Goal: Entertainment & Leisure: Consume media (video, audio)

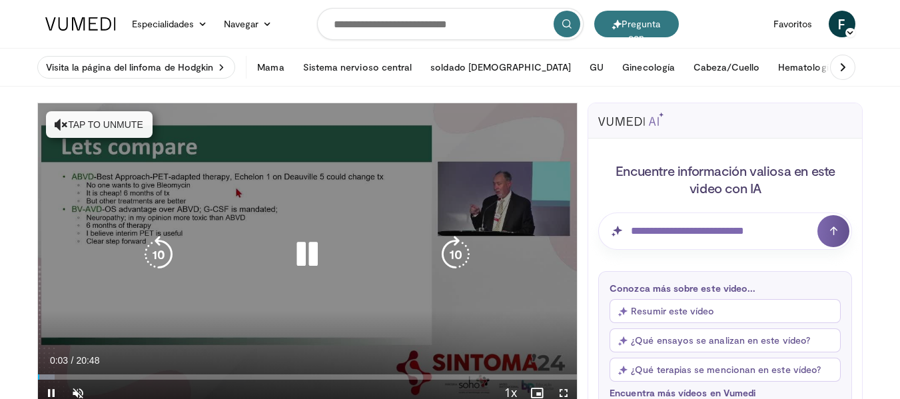
click at [100, 129] on button "Tap to unmute" at bounding box center [99, 124] width 107 height 27
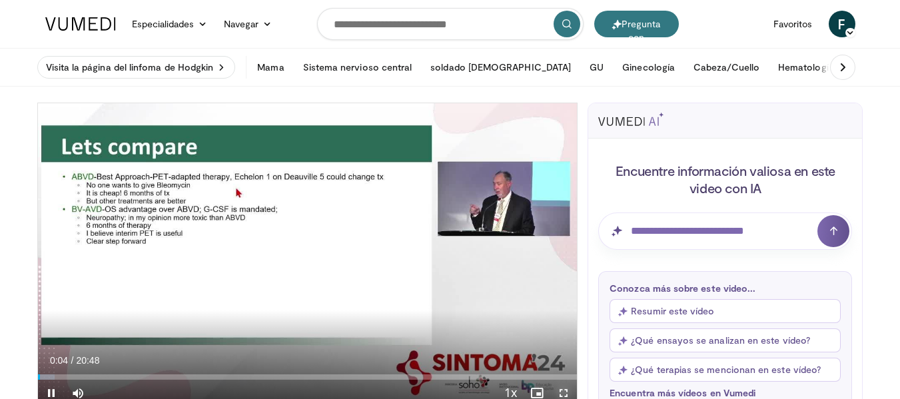
click at [560, 391] on span "Video Player" at bounding box center [563, 393] width 27 height 27
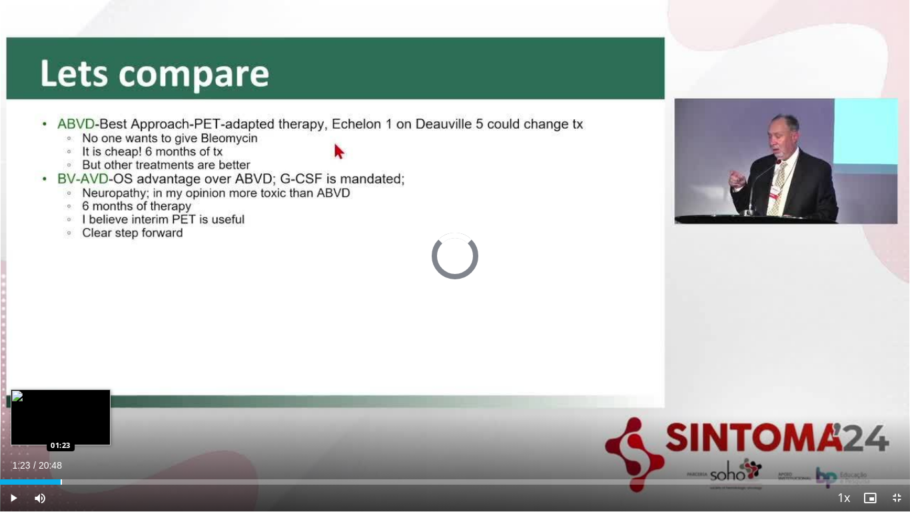
click at [61, 398] on div "Loaded : 5.56% 01:23 01:23" at bounding box center [455, 478] width 910 height 13
click at [34, 398] on div "Loaded : 12.02% 01:29 00:47" at bounding box center [455, 481] width 910 height 5
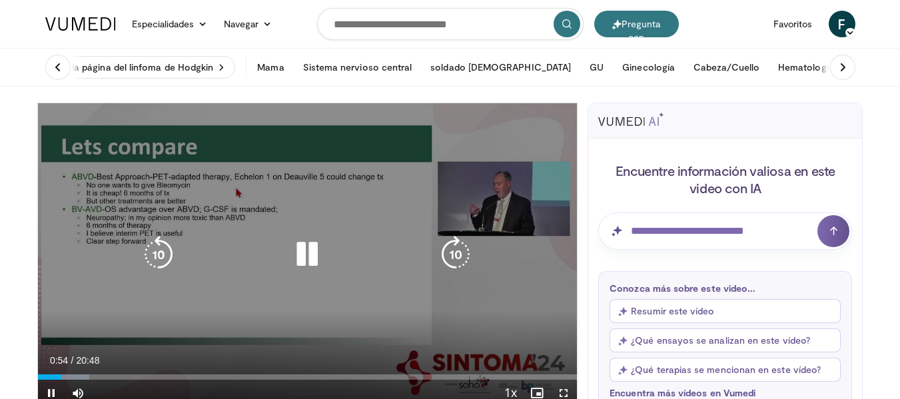
click at [308, 252] on icon "Video Player" at bounding box center [306, 254] width 37 height 37
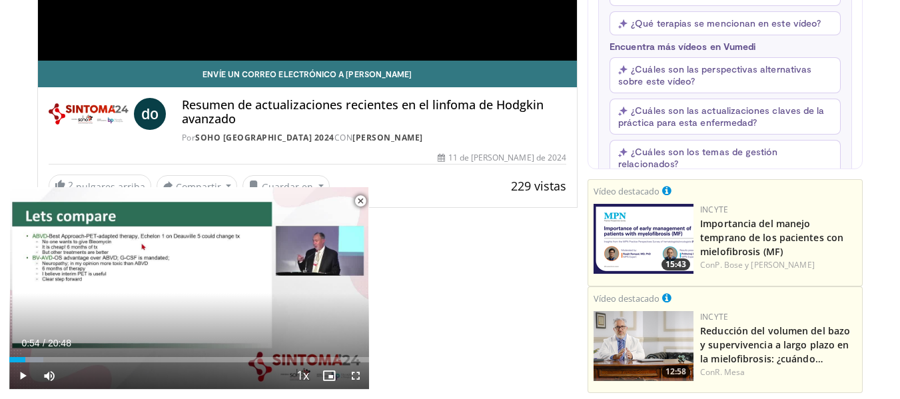
scroll to position [373, 0]
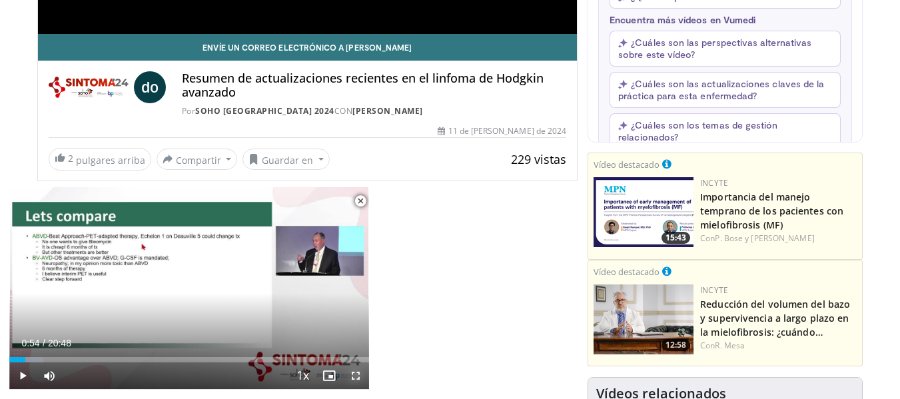
click at [351, 376] on span "Video Player" at bounding box center [355, 375] width 27 height 27
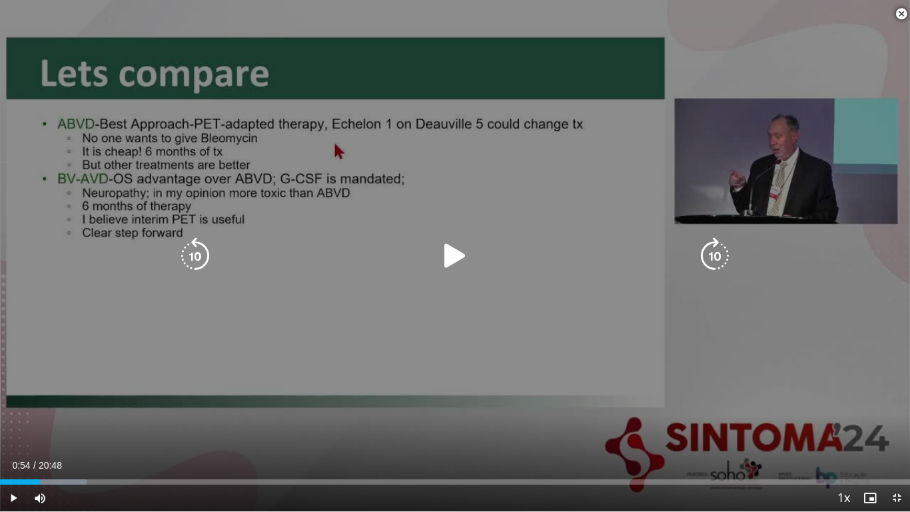
click at [452, 268] on icon "Video Player" at bounding box center [454, 255] width 37 height 37
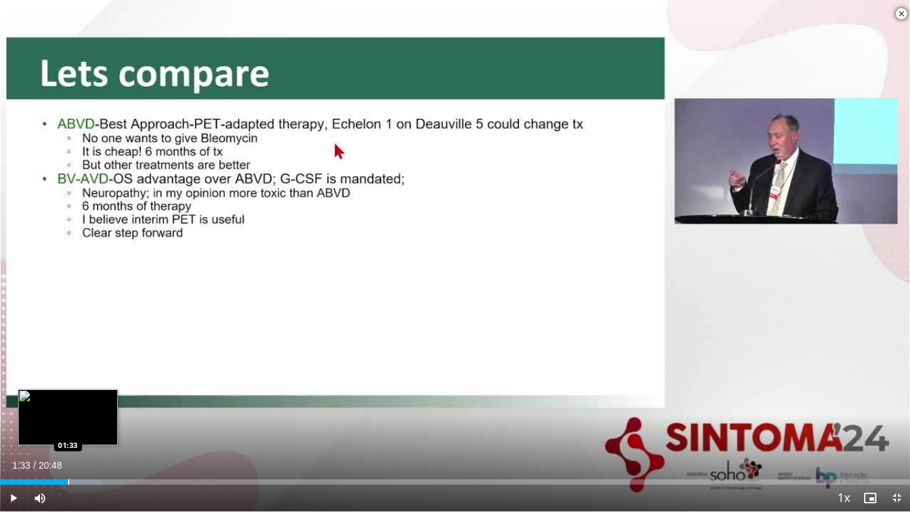
click at [68, 398] on div "Loaded : 11.12% 01:33 01:33" at bounding box center [455, 478] width 910 height 13
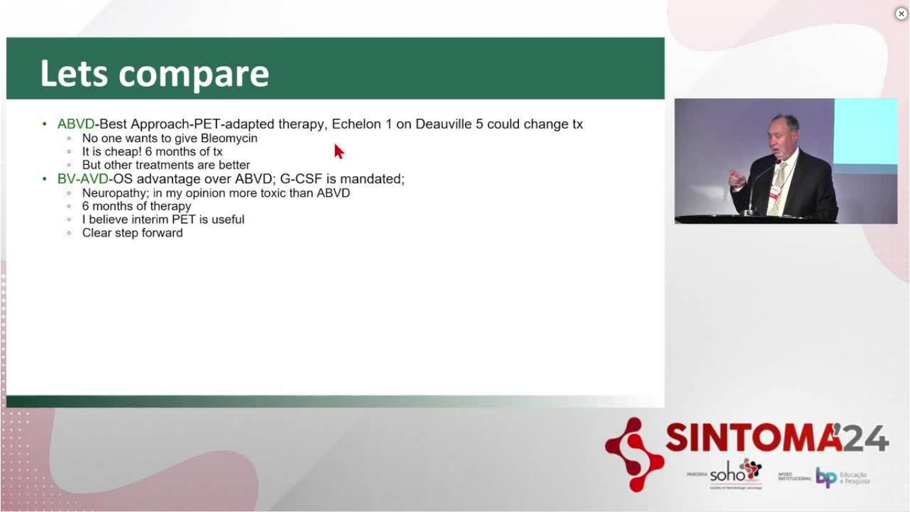
click at [68, 398] on video-js "**********" at bounding box center [455, 256] width 910 height 512
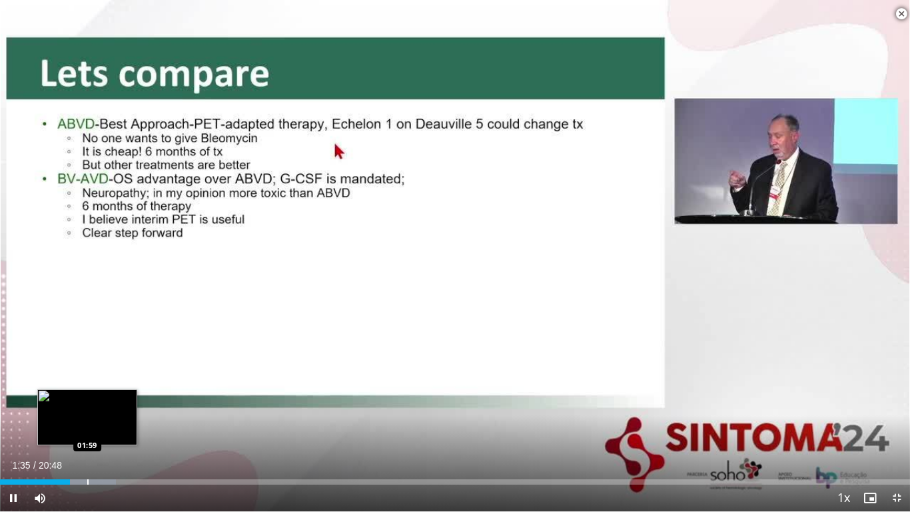
click at [88, 398] on div "Progress Bar" at bounding box center [87, 481] width 1 height 5
click at [101, 398] on div "Progress Bar" at bounding box center [101, 481] width 1 height 5
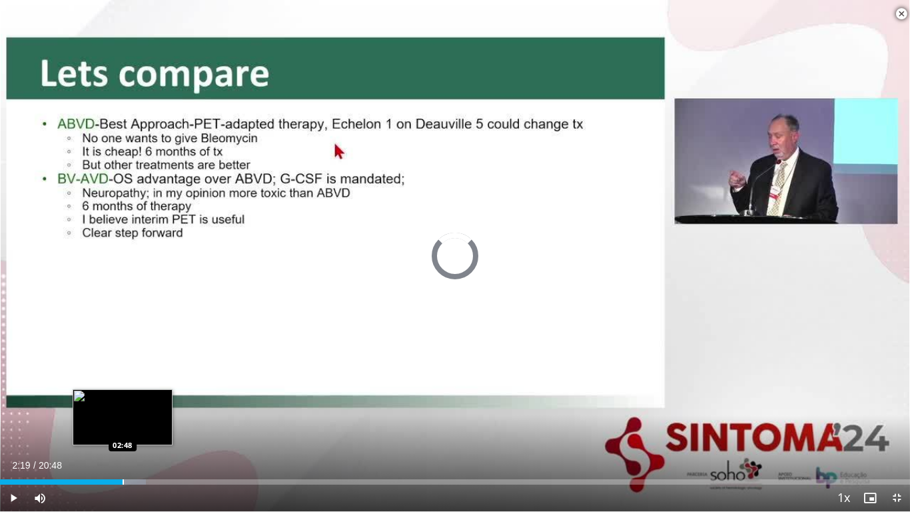
click at [123, 398] on div "Progress Bar" at bounding box center [123, 481] width 1 height 5
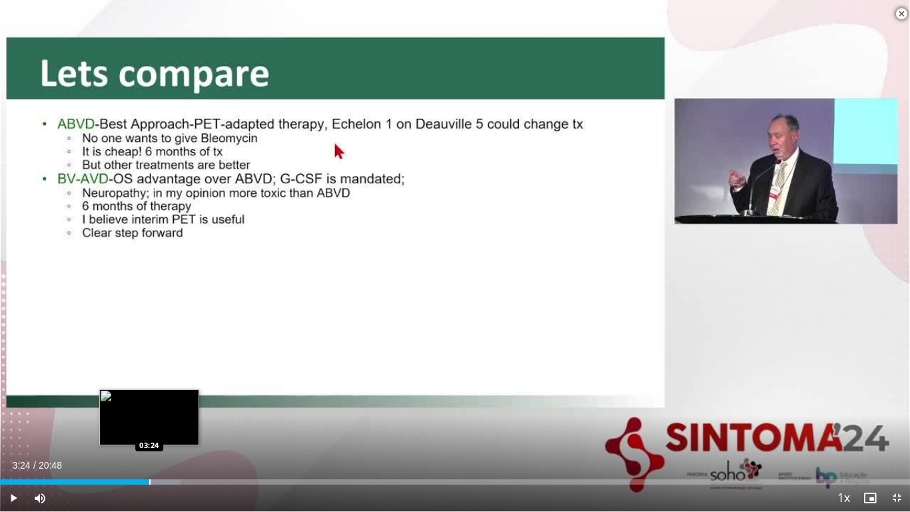
click at [149, 398] on div "Progress Bar" at bounding box center [149, 481] width 1 height 5
click at [173, 398] on div "Loaded : 21.46% 03:26 03:54" at bounding box center [455, 481] width 910 height 5
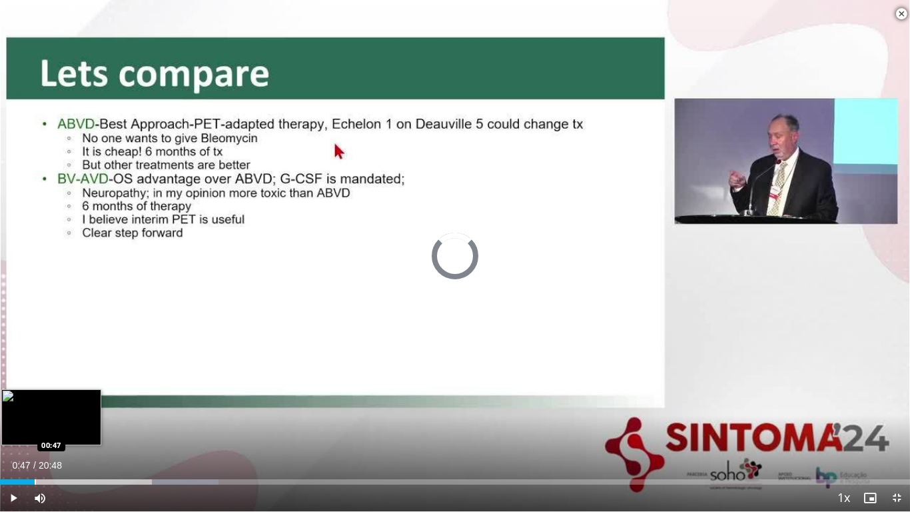
click at [35, 398] on div "Progress Bar" at bounding box center [35, 481] width 1 height 5
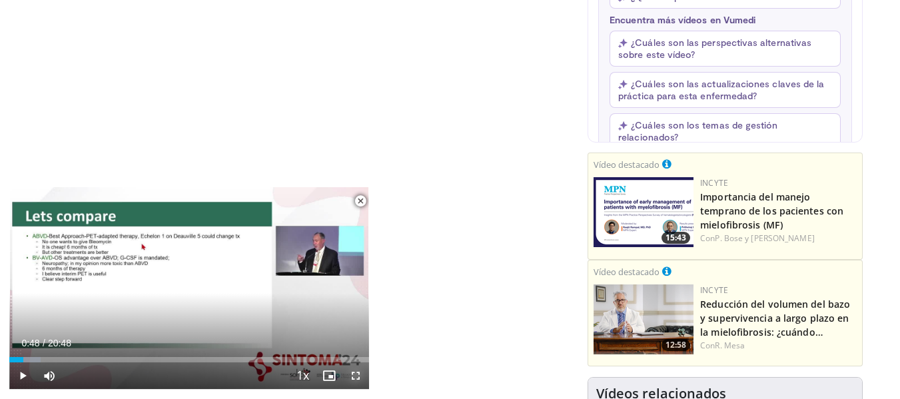
click at [355, 378] on span "Video Player" at bounding box center [355, 375] width 27 height 27
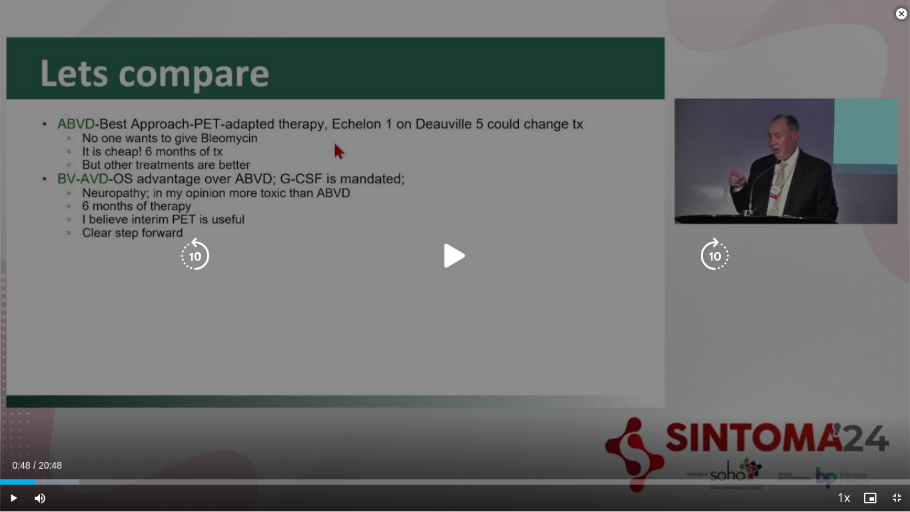
click at [451, 246] on icon "Video Player" at bounding box center [454, 255] width 37 height 37
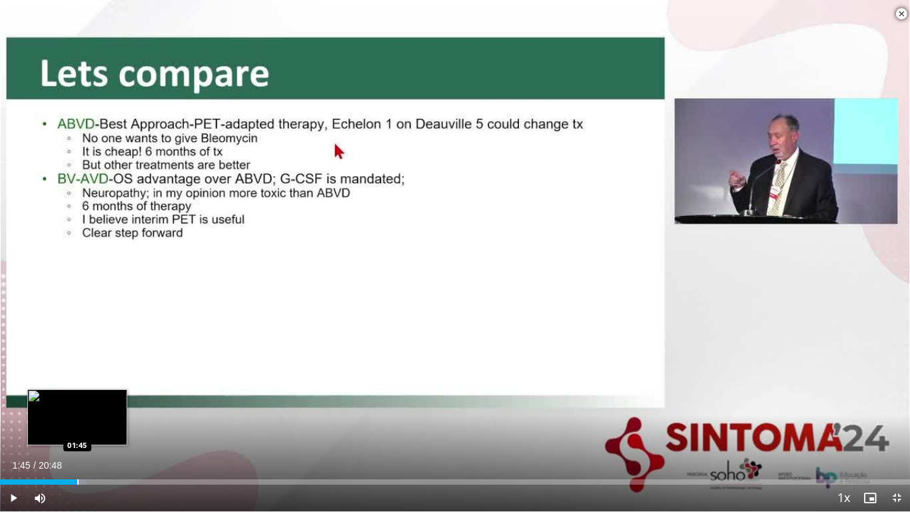
click at [77, 398] on div "Progress Bar" at bounding box center [77, 481] width 1 height 5
click at [102, 398] on div "Loaded : 9.53% 01:47 02:18" at bounding box center [455, 478] width 910 height 13
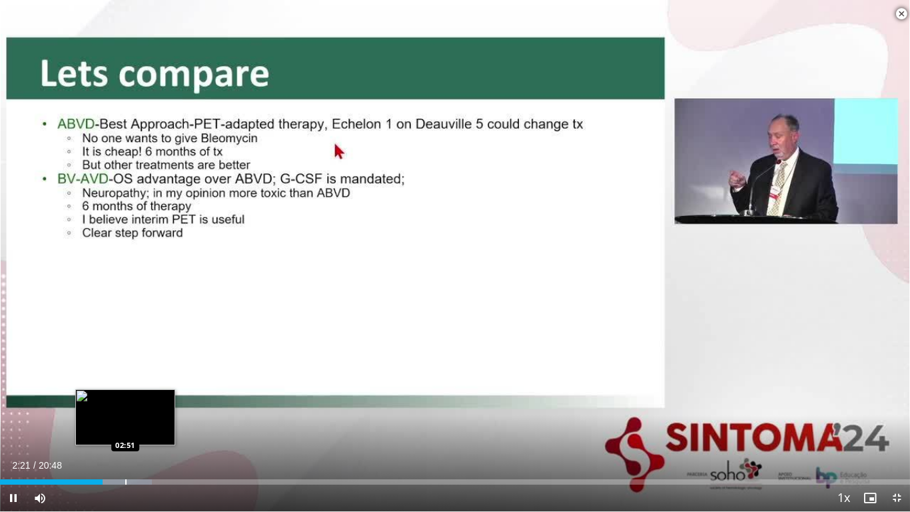
click at [126, 398] on div "Loaded : 16.69% 02:21 02:51" at bounding box center [455, 478] width 910 height 13
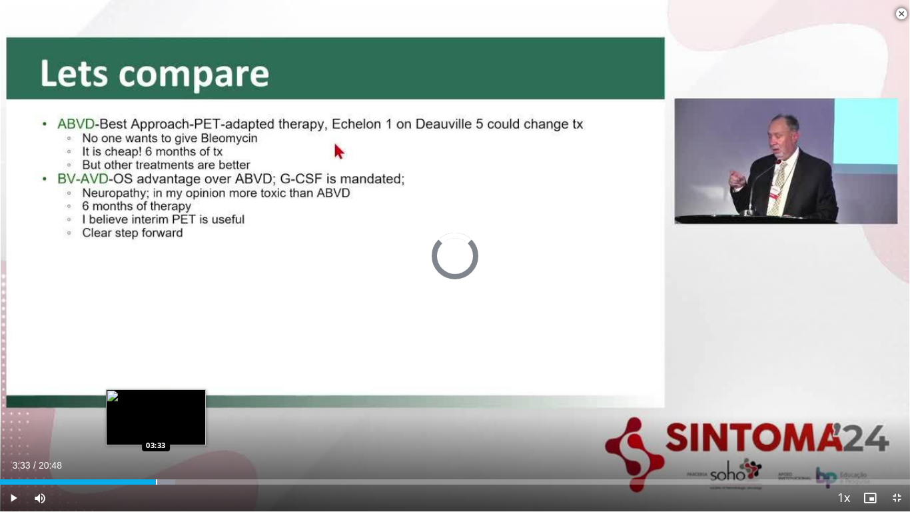
click at [156, 398] on div "Loaded : 19.23% 03:33 03:33" at bounding box center [455, 478] width 910 height 13
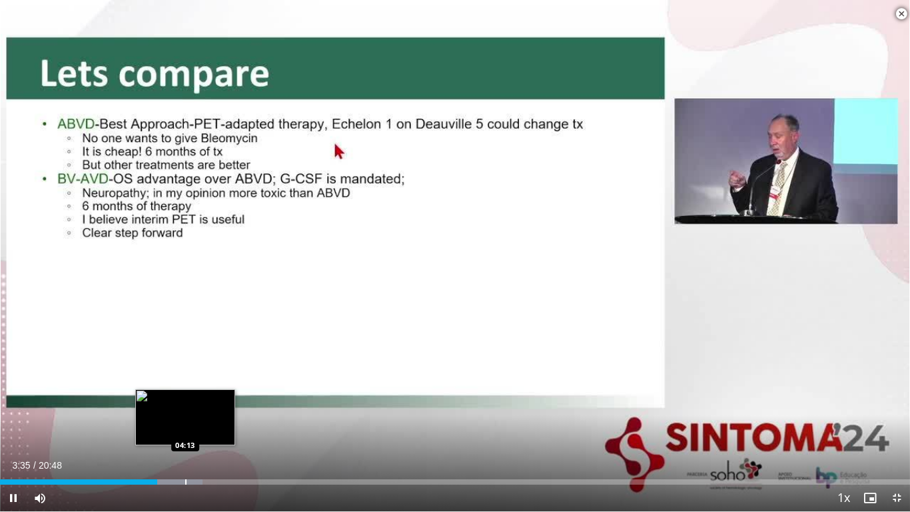
click at [186, 398] on div "Progress Bar" at bounding box center [185, 481] width 1 height 5
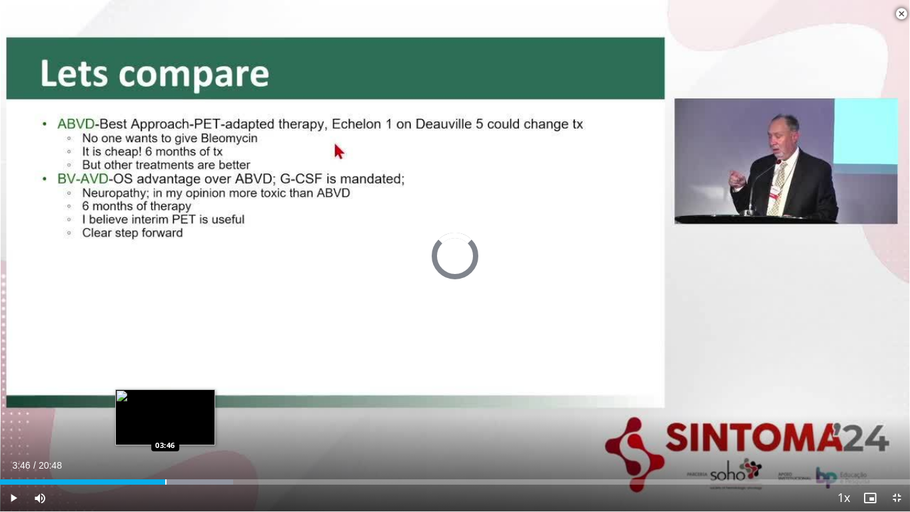
click at [165, 398] on div "Progress Bar" at bounding box center [165, 481] width 1 height 5
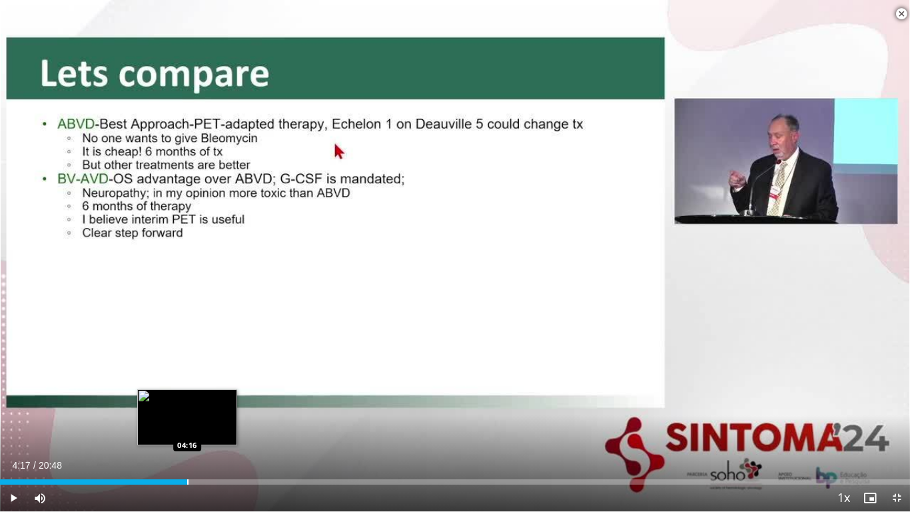
click at [188, 398] on div "Progress Bar" at bounding box center [187, 481] width 1 height 5
click at [213, 398] on div "Loaded : 25.64% 04:20 04:51" at bounding box center [455, 478] width 910 height 13
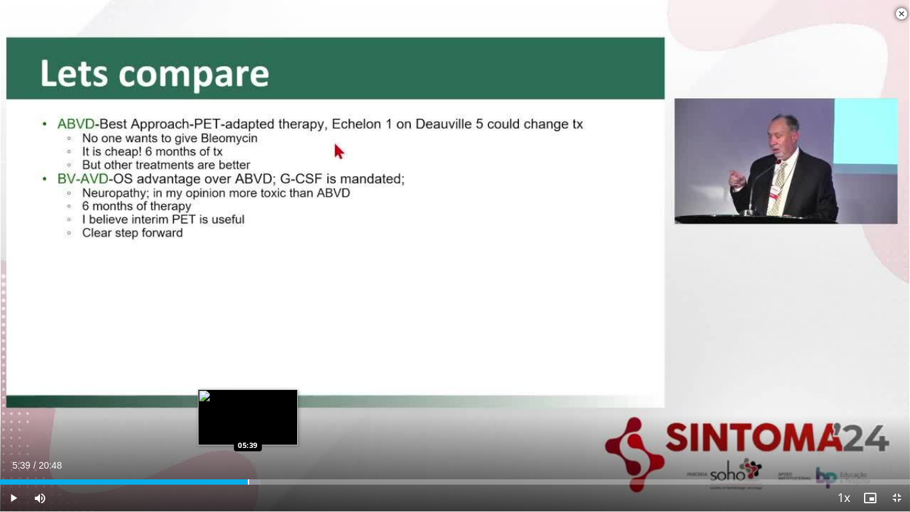
click at [248, 398] on div "Loaded : 28.61% 05:39 05:39" at bounding box center [455, 478] width 910 height 13
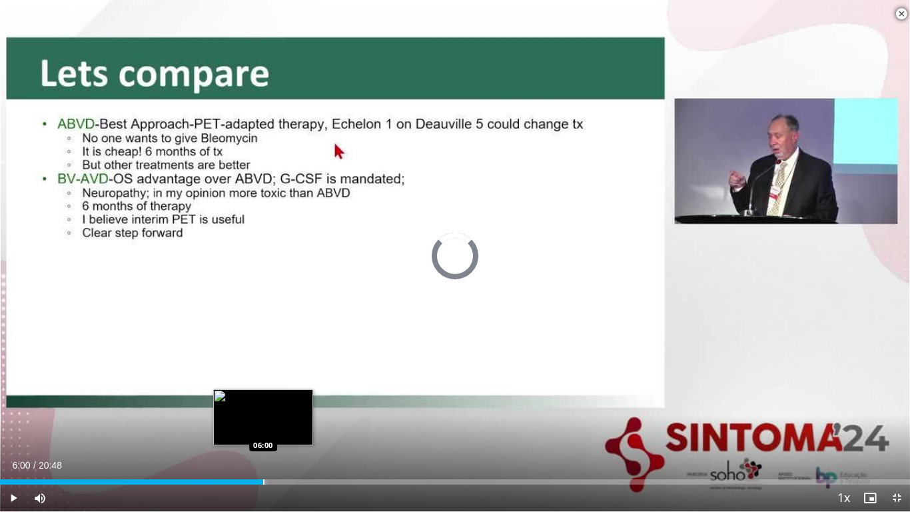
click at [263, 398] on div "Loaded : 29.40% 06:00 06:00" at bounding box center [455, 478] width 910 height 13
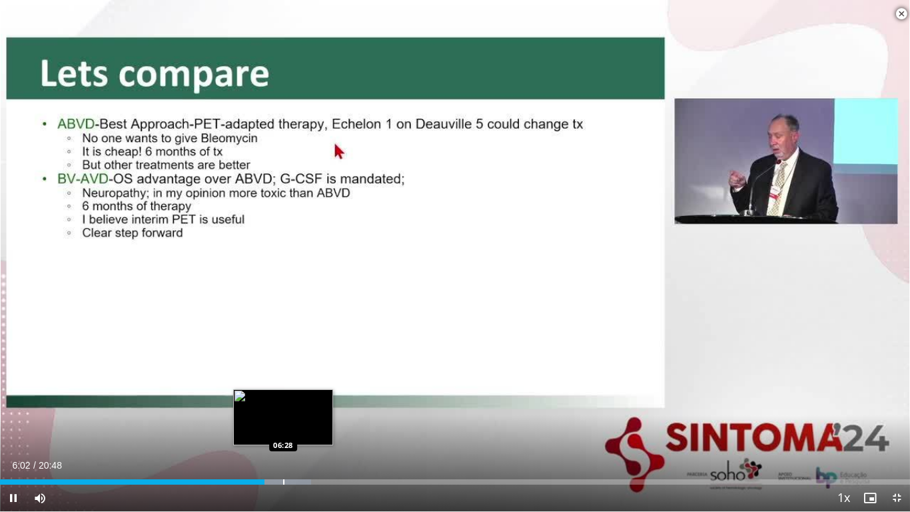
click at [283, 398] on div "Loaded : 34.17% 06:02 06:28" at bounding box center [455, 478] width 910 height 13
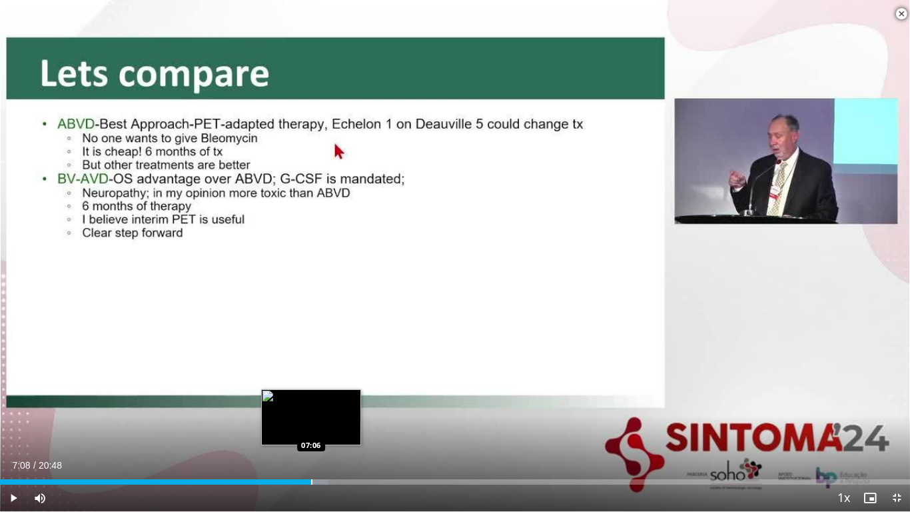
click at [312, 398] on div "Progress Bar" at bounding box center [295, 481] width 66 height 5
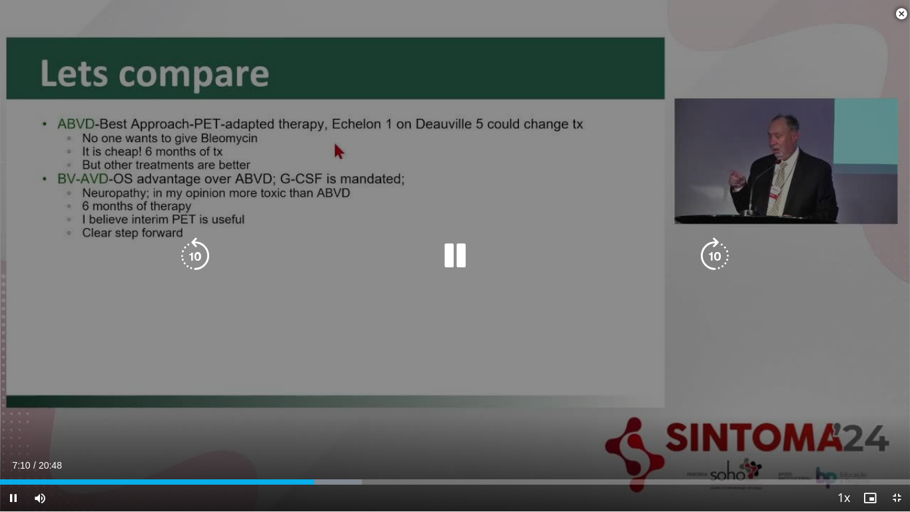
click at [332, 398] on div "Loaded : 39.74% 07:10 07:31" at bounding box center [455, 481] width 910 height 5
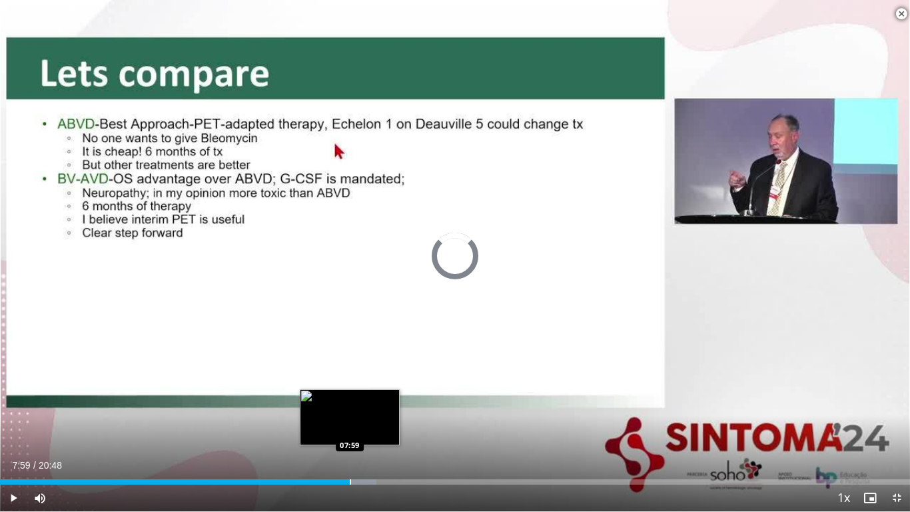
click at [350, 398] on div "Progress Bar" at bounding box center [350, 481] width 1 height 5
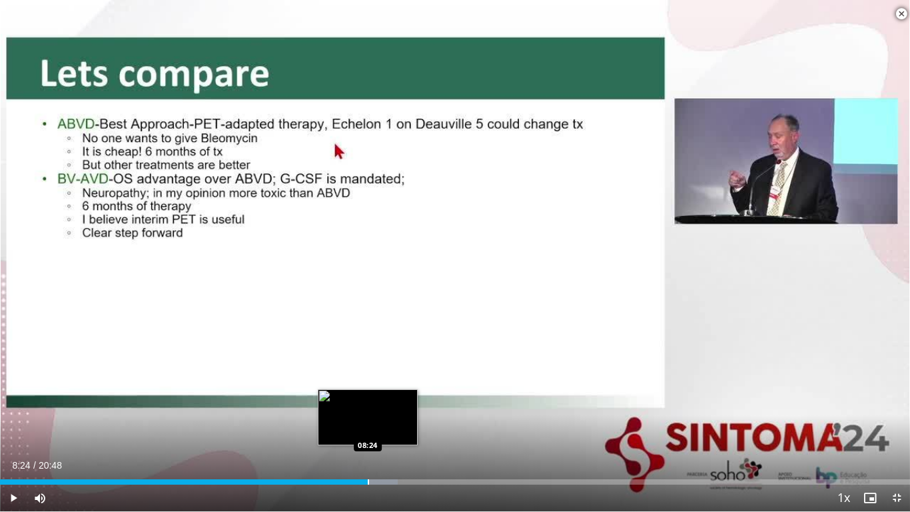
click at [368, 398] on div "Progress Bar" at bounding box center [368, 481] width 1 height 5
click at [383, 398] on div "Progress Bar" at bounding box center [383, 481] width 1 height 5
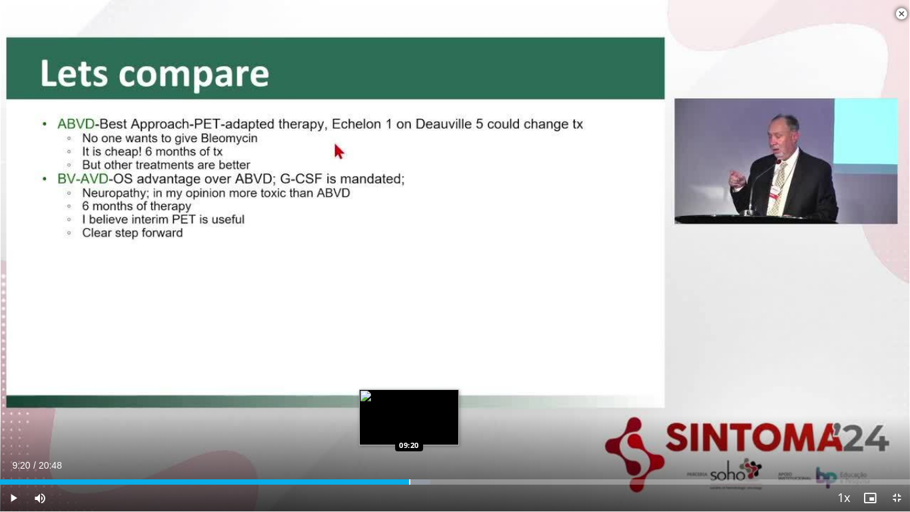
click at [409, 398] on div "Progress Bar" at bounding box center [409, 481] width 1 height 5
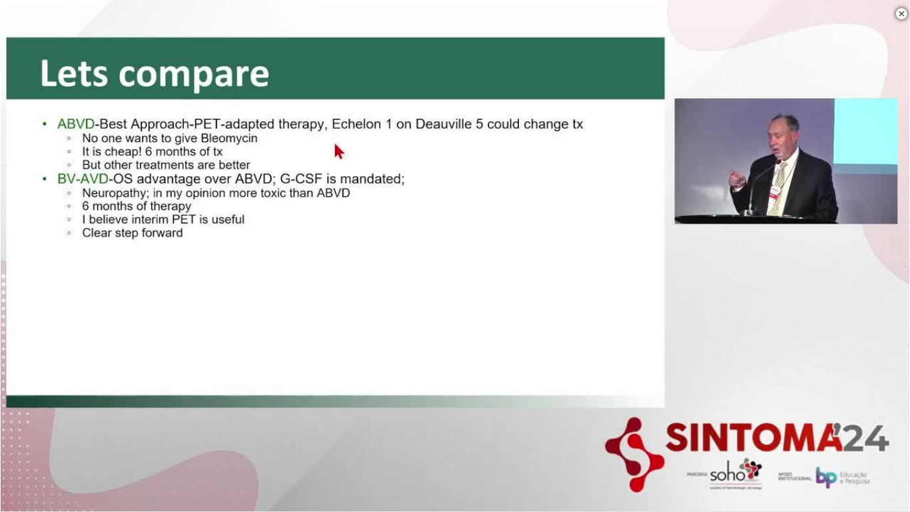
click at [427, 398] on div "10 seconds Tap to unmute" at bounding box center [455, 255] width 910 height 511
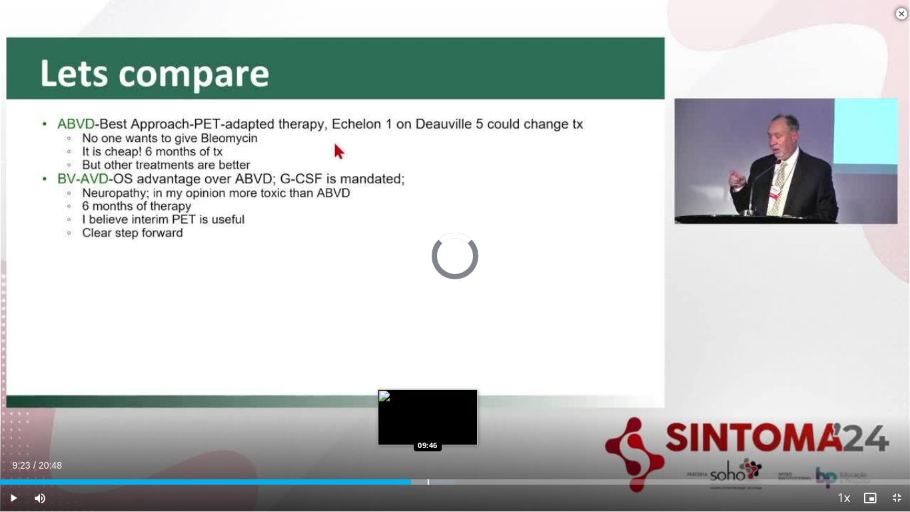
click at [427, 398] on div "Loaded : 50.07% 09:23 09:46" at bounding box center [455, 481] width 910 height 5
click at [442, 398] on div "Progress Bar" at bounding box center [441, 481] width 1 height 5
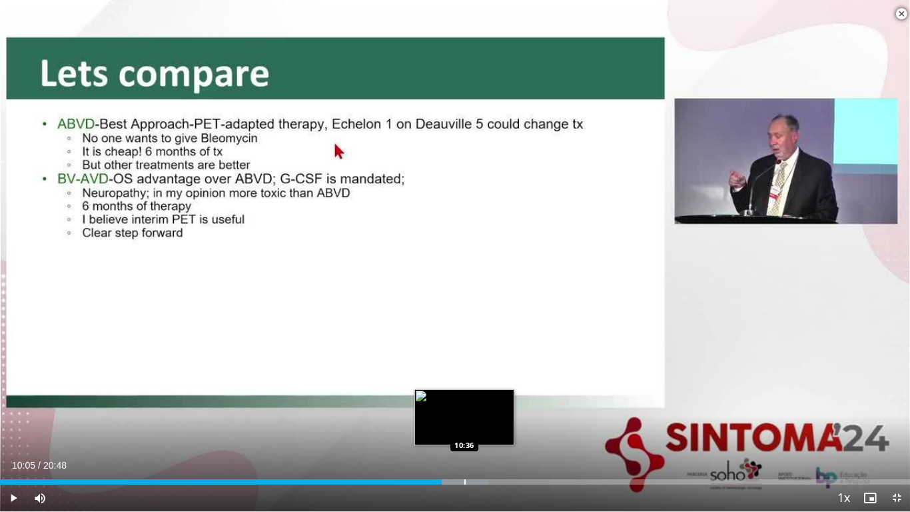
click at [464, 398] on div "Progress Bar" at bounding box center [464, 481] width 1 height 5
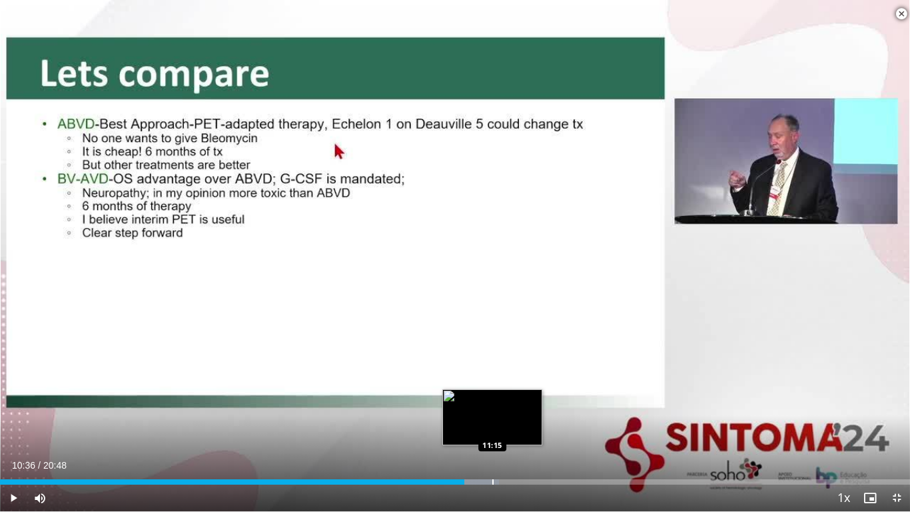
click at [494, 398] on div "Progress Bar" at bounding box center [492, 481] width 1 height 5
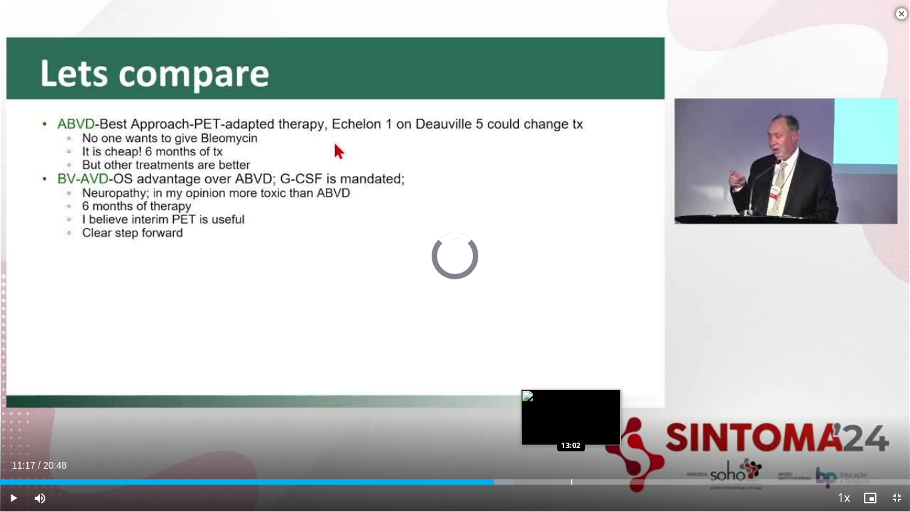
click at [571, 398] on div "Progress Bar" at bounding box center [571, 481] width 1 height 5
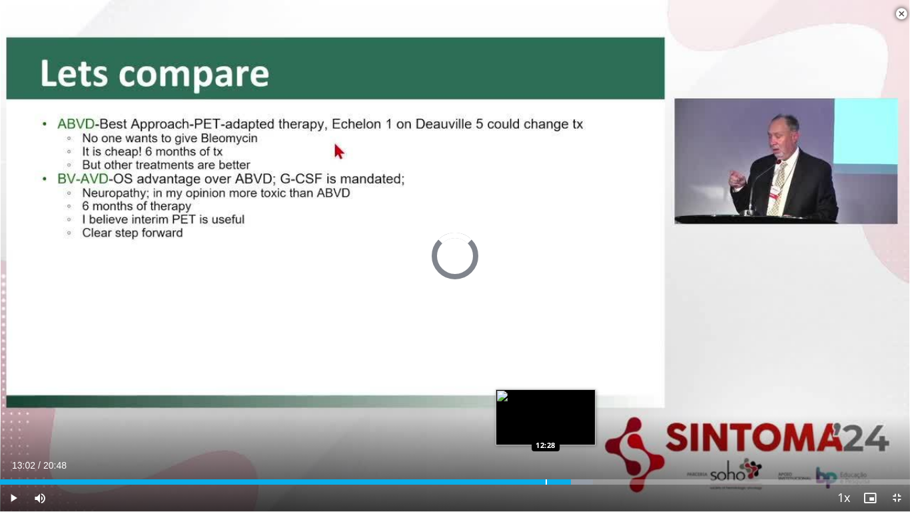
click at [546, 398] on div "Progress Bar" at bounding box center [546, 481] width 1 height 5
click at [525, 398] on div "Progress Bar" at bounding box center [525, 481] width 1 height 5
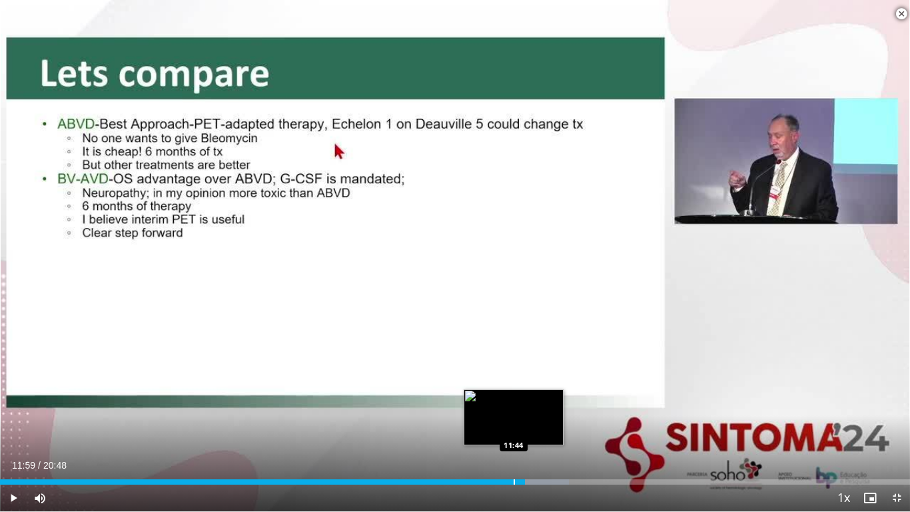
click at [514, 398] on div "Progress Bar" at bounding box center [514, 481] width 1 height 5
click at [509, 398] on div "Progress Bar" at bounding box center [509, 481] width 1 height 5
click at [502, 398] on div "Progress Bar" at bounding box center [502, 481] width 1 height 5
click at [494, 398] on div "Progress Bar" at bounding box center [494, 481] width 1 height 5
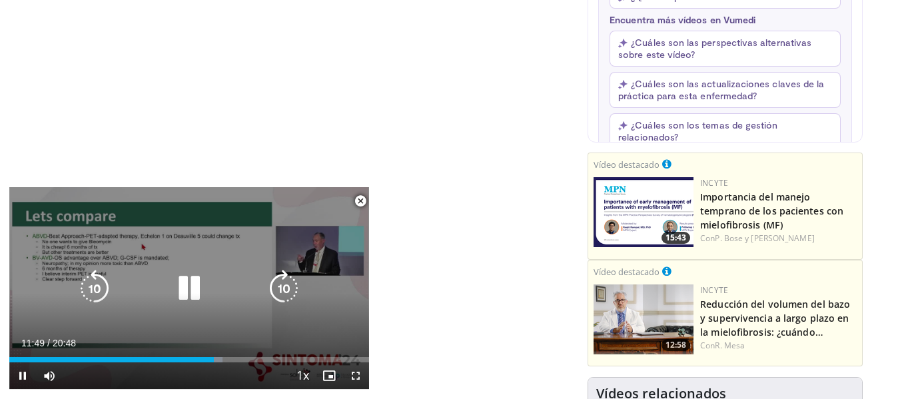
click at [185, 290] on icon "Video Player" at bounding box center [189, 288] width 37 height 37
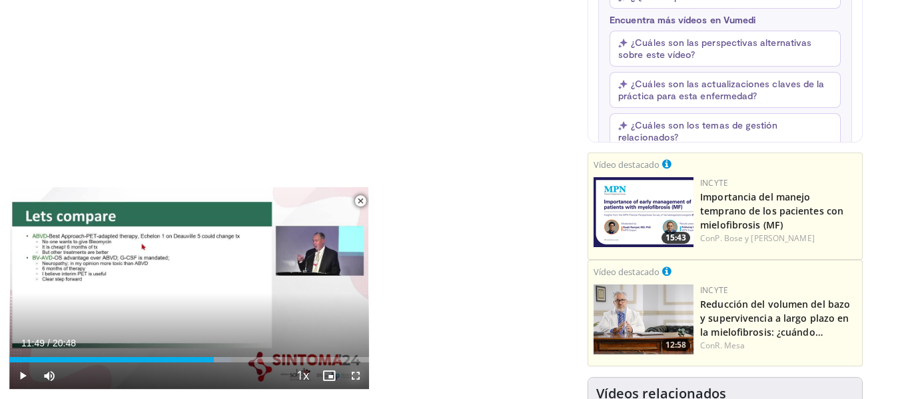
click at [356, 380] on span "Video Player" at bounding box center [355, 375] width 27 height 27
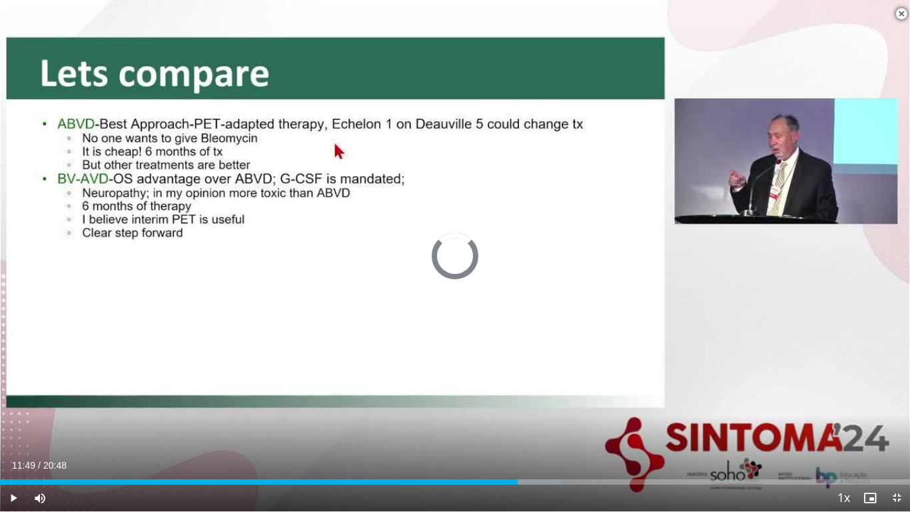
click at [51, 398] on div "Progress Bar" at bounding box center [51, 481] width 1 height 5
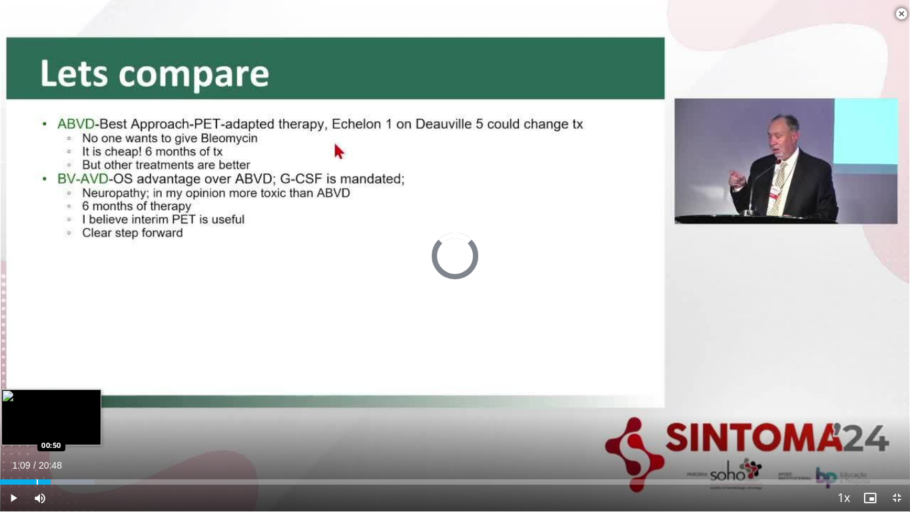
click at [37, 398] on div "Progress Bar" at bounding box center [37, 481] width 1 height 5
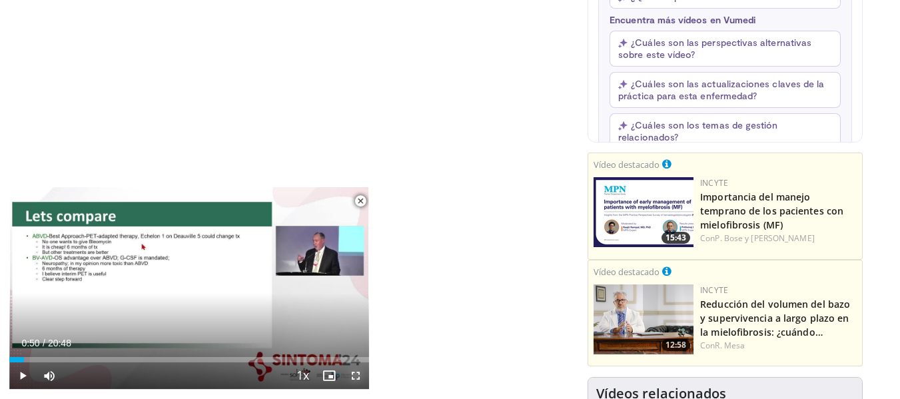
click at [349, 379] on span "Video Player" at bounding box center [355, 375] width 27 height 27
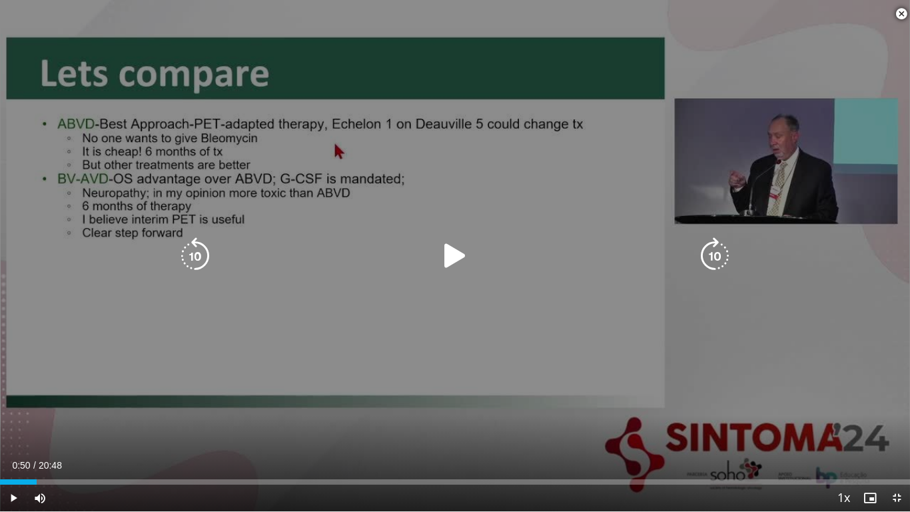
click at [454, 250] on icon "Video Player" at bounding box center [454, 255] width 37 height 37
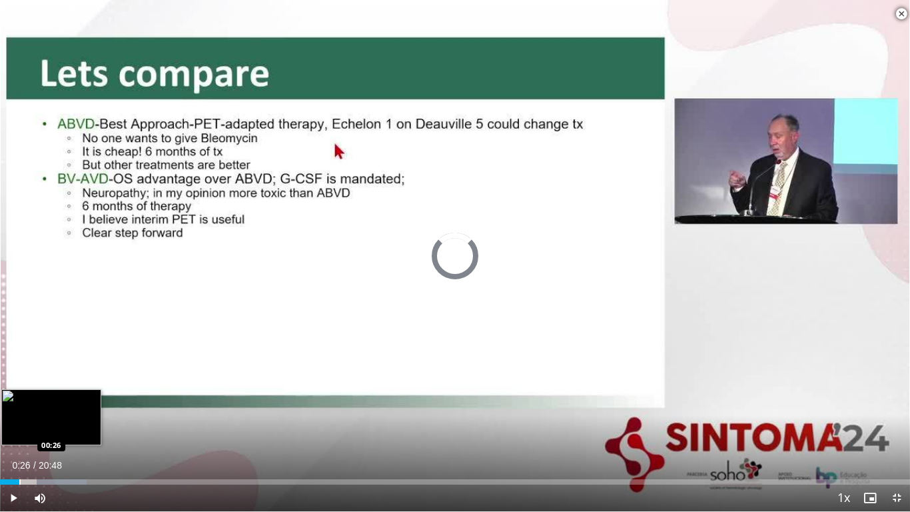
click at [19, 398] on div "Progress Bar" at bounding box center [19, 481] width 1 height 5
click at [9, 398] on div "Progress Bar" at bounding box center [9, 481] width 1 height 5
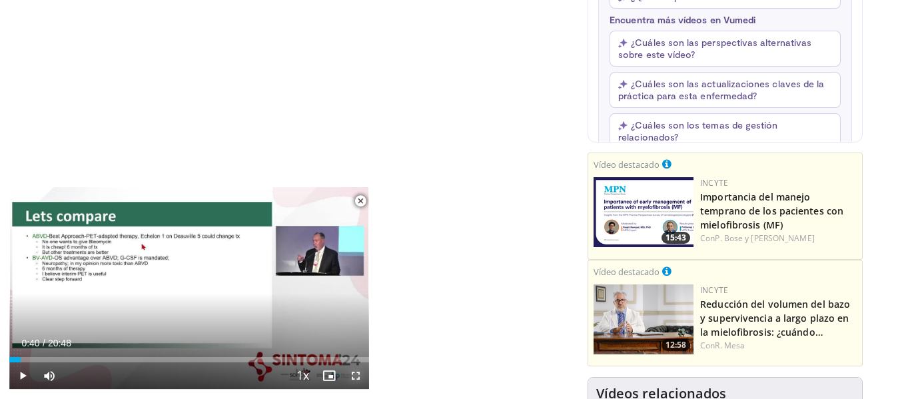
click at [356, 379] on span "Video Player" at bounding box center [355, 375] width 27 height 27
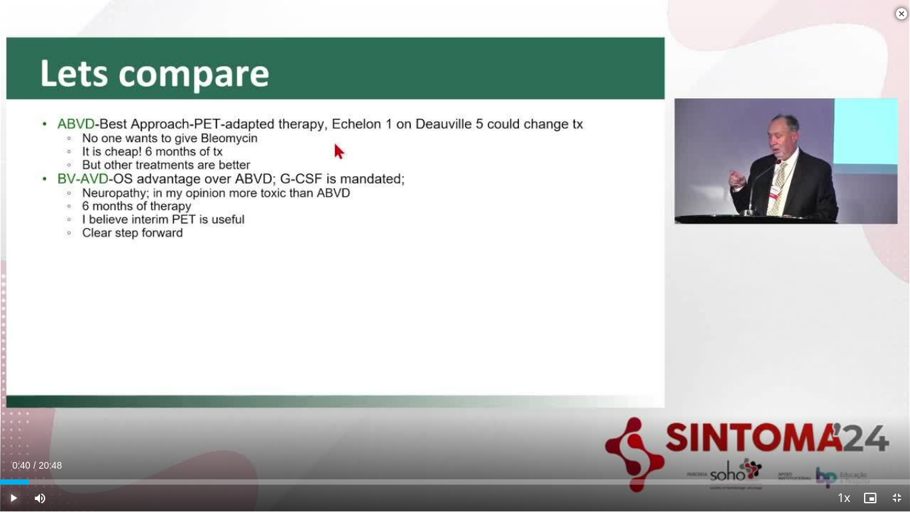
click at [13, 398] on span "Video Player" at bounding box center [13, 497] width 27 height 27
click at [57, 398] on div "Progress Bar" at bounding box center [57, 481] width 1 height 5
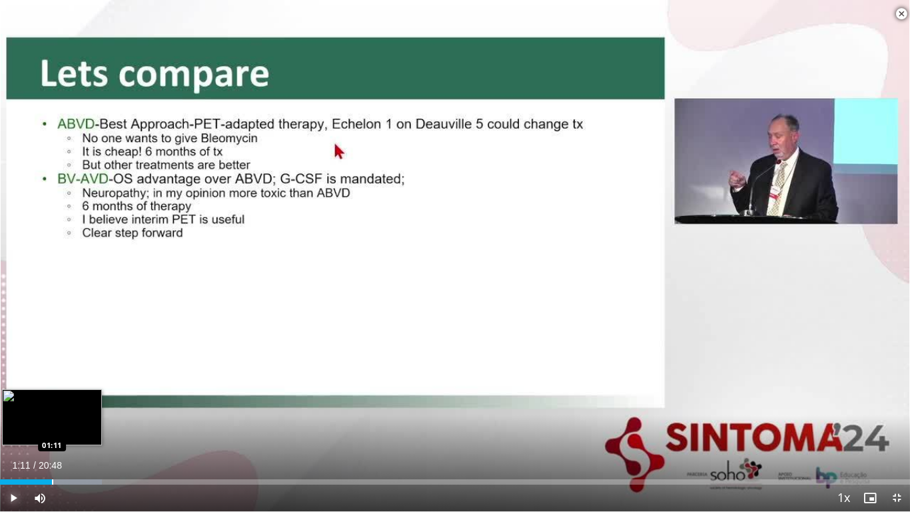
click at [52, 398] on div "Progress Bar" at bounding box center [52, 481] width 1 height 5
click at [43, 398] on div "Progress Bar" at bounding box center [43, 481] width 1 height 5
click at [35, 398] on div "Progress Bar" at bounding box center [35, 481] width 1 height 5
click at [41, 398] on div "Progress Bar" at bounding box center [41, 481] width 1 height 5
click at [47, 398] on div "Progress Bar" at bounding box center [47, 481] width 1 height 5
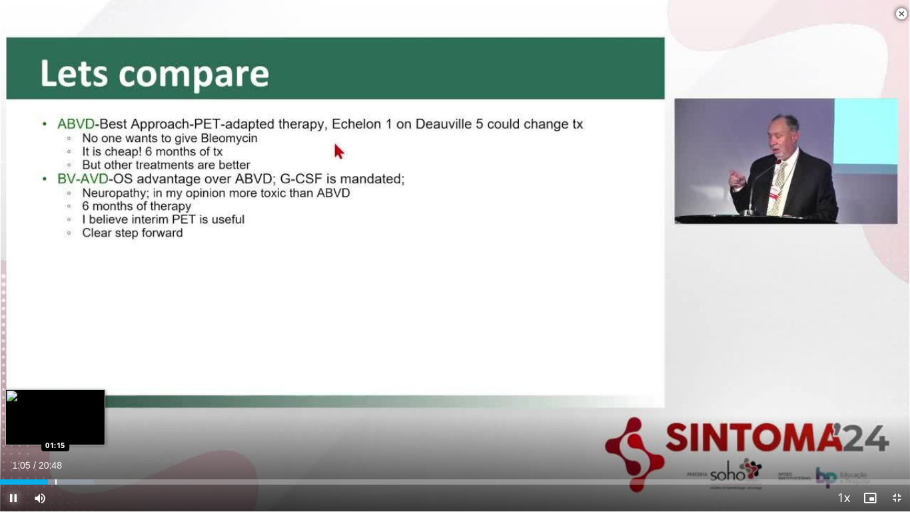
click at [55, 398] on div "Progress Bar" at bounding box center [55, 481] width 1 height 5
click at [61, 398] on div "Progress Bar" at bounding box center [61, 481] width 1 height 5
click at [73, 398] on div "Progress Bar" at bounding box center [73, 481] width 1 height 5
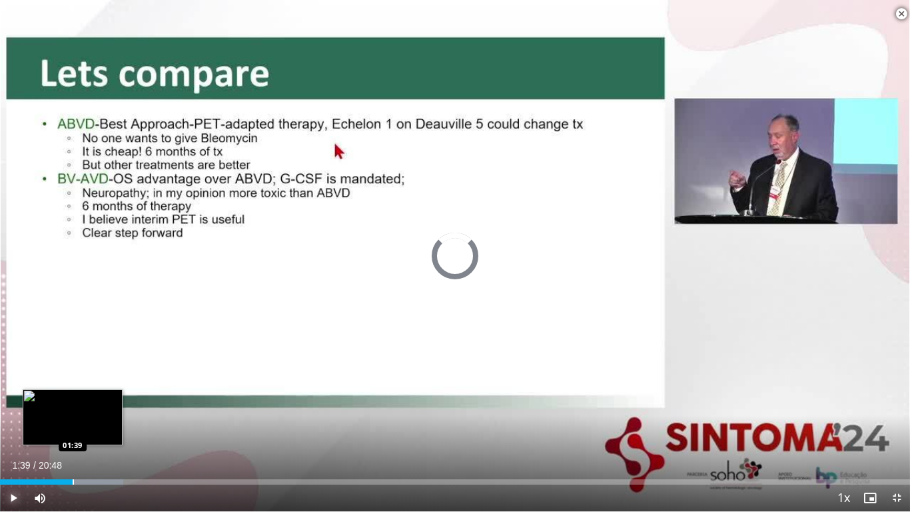
click at [73, 398] on div "Progress Bar" at bounding box center [73, 481] width 1 height 5
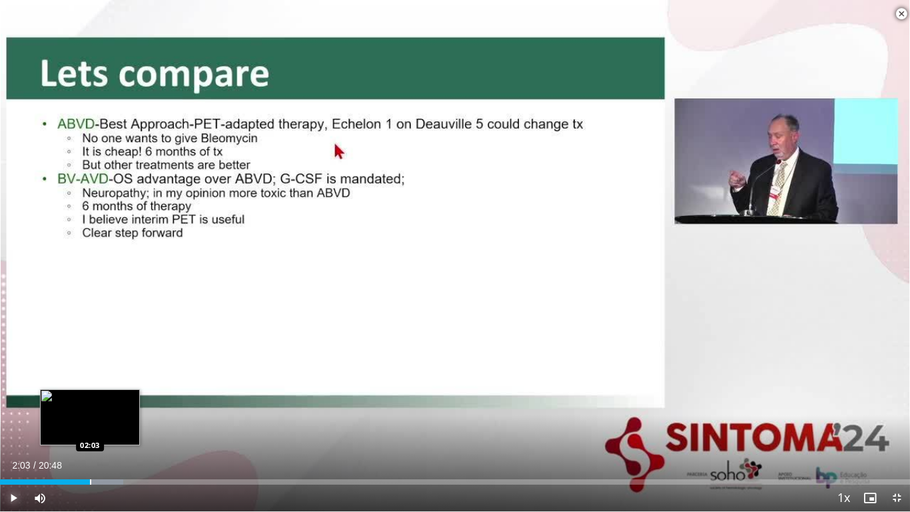
click at [90, 398] on div "Progress Bar" at bounding box center [90, 481] width 1 height 5
click at [103, 398] on div "Progress Bar" at bounding box center [103, 481] width 1 height 5
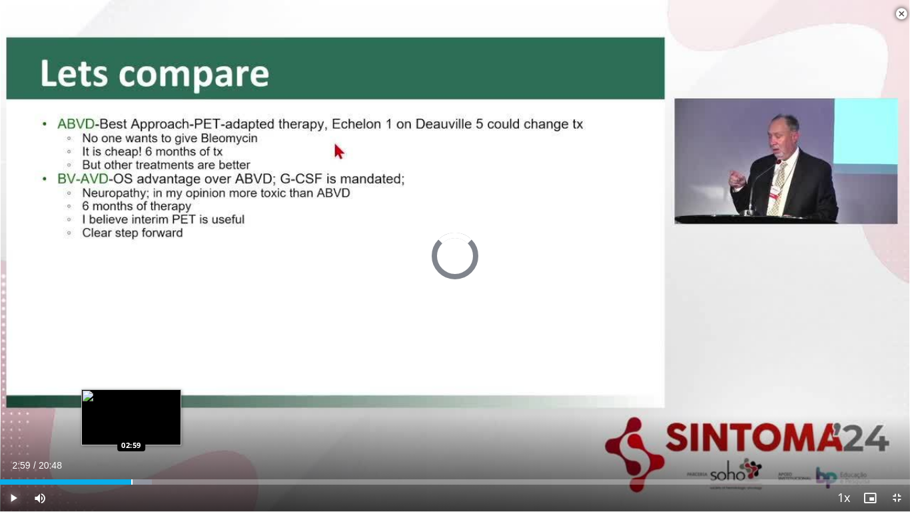
click at [131, 398] on div "Progress Bar" at bounding box center [131, 481] width 1 height 5
click at [121, 398] on div "Loaded : 19.87% 02:45 02:46" at bounding box center [455, 481] width 910 height 5
click at [109, 398] on div "Progress Bar" at bounding box center [109, 481] width 1 height 5
click at [121, 398] on div "Progress Bar" at bounding box center [121, 481] width 1 height 5
click at [130, 398] on div "Progress Bar" at bounding box center [130, 481] width 1 height 5
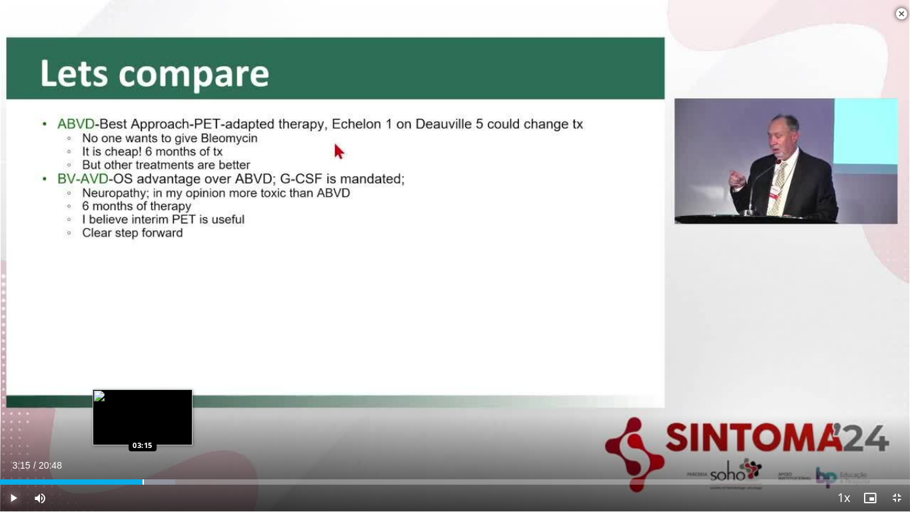
click at [143, 398] on div "Progress Bar" at bounding box center [143, 481] width 1 height 5
click at [159, 398] on div "Progress Bar" at bounding box center [159, 481] width 1 height 5
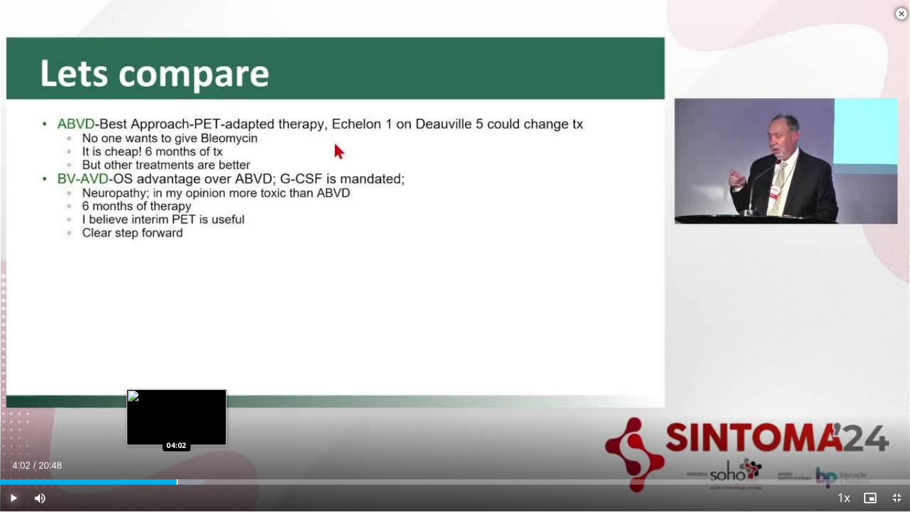
click at [177, 398] on div "Progress Bar" at bounding box center [177, 481] width 1 height 5
click at [189, 398] on div "Progress Bar" at bounding box center [189, 481] width 1 height 5
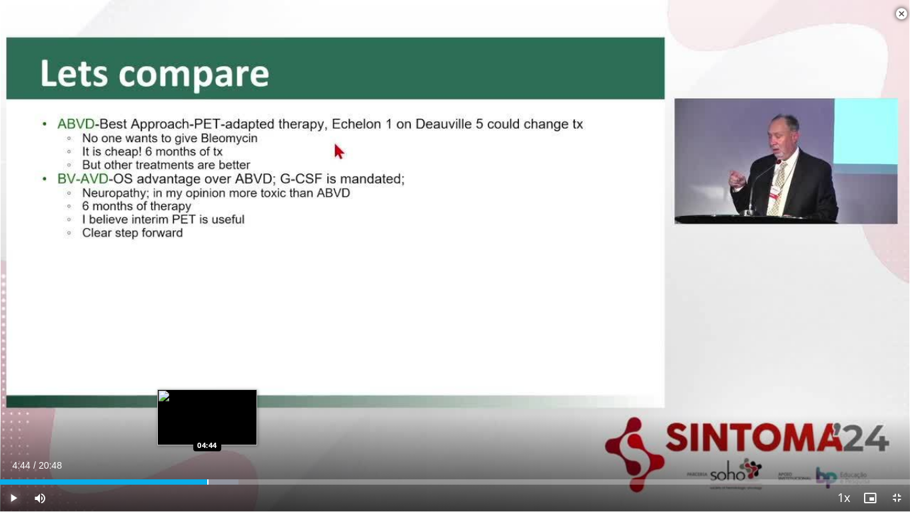
click at [207, 398] on div "Progress Bar" at bounding box center [207, 481] width 1 height 5
click at [223, 398] on div "Progress Bar" at bounding box center [223, 481] width 1 height 5
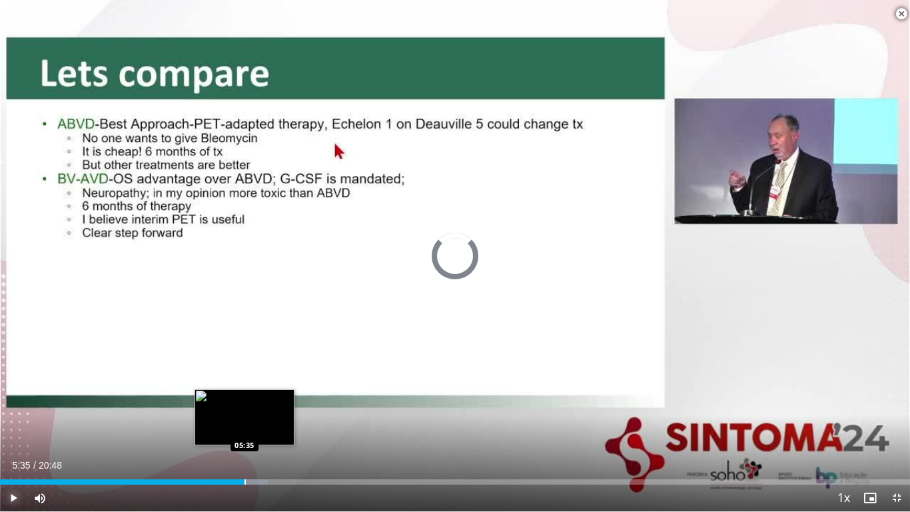
click at [245, 398] on div "Progress Bar" at bounding box center [245, 481] width 1 height 5
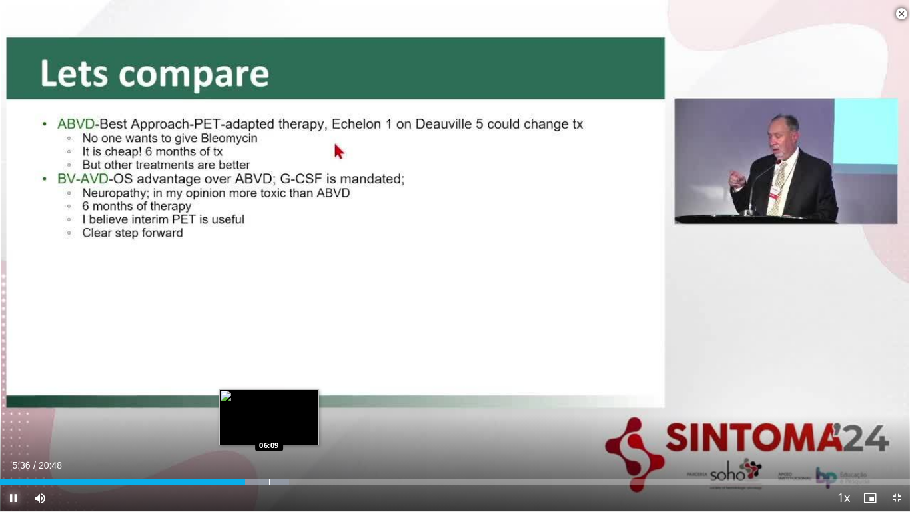
click at [271, 398] on div "Loaded : 31.79% 05:36 06:09" at bounding box center [455, 478] width 910 height 13
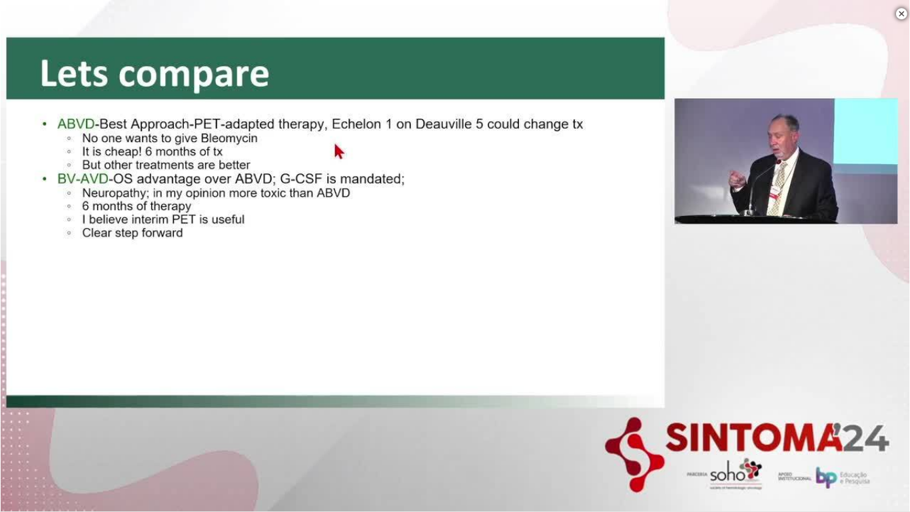
click at [0, 398] on button "Pause" at bounding box center [13, 497] width 27 height 27
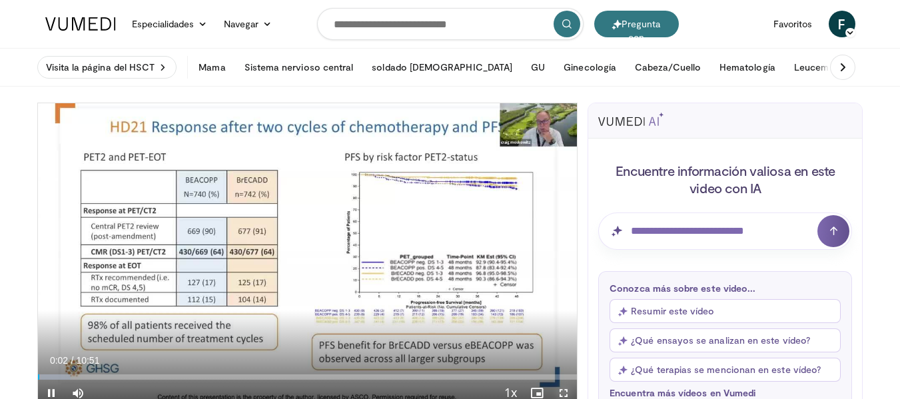
click at [559, 389] on span "Video Player" at bounding box center [563, 393] width 27 height 27
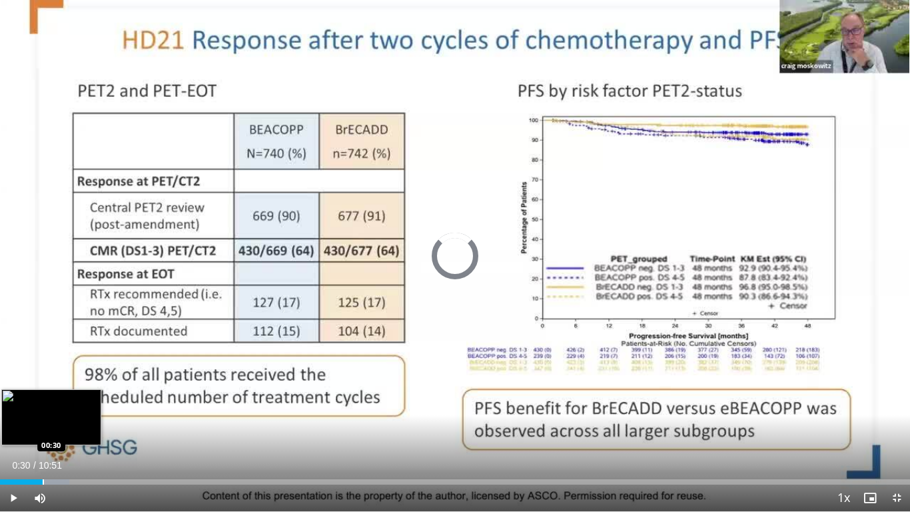
click at [43, 398] on div "Loaded : 7.60% 00:30 00:30" at bounding box center [455, 478] width 910 height 13
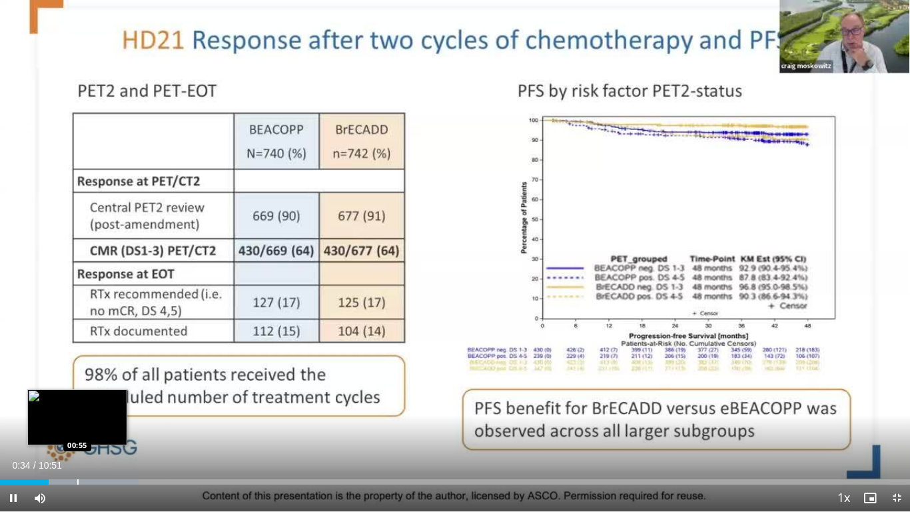
click at [77, 398] on div "Progress Bar" at bounding box center [77, 481] width 1 height 5
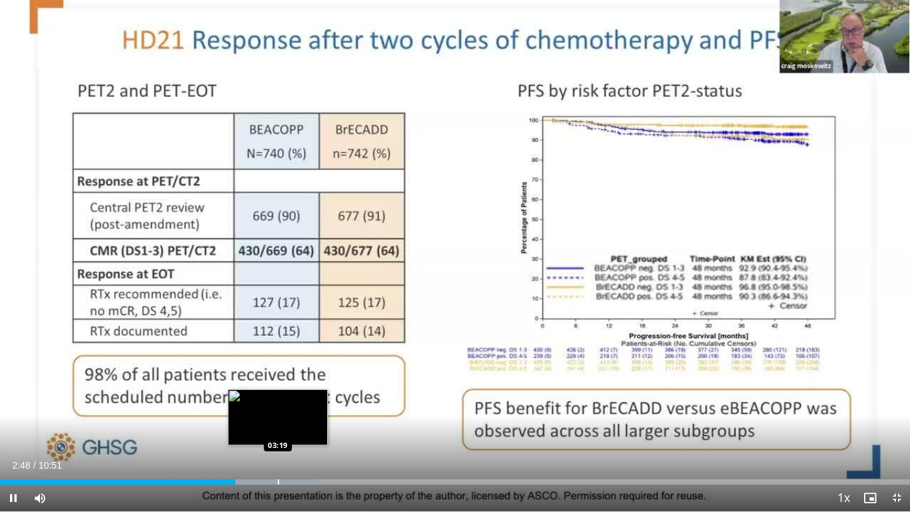
click at [278, 398] on div "Loaded : 34.99% 02:48 03:19" at bounding box center [455, 478] width 910 height 13
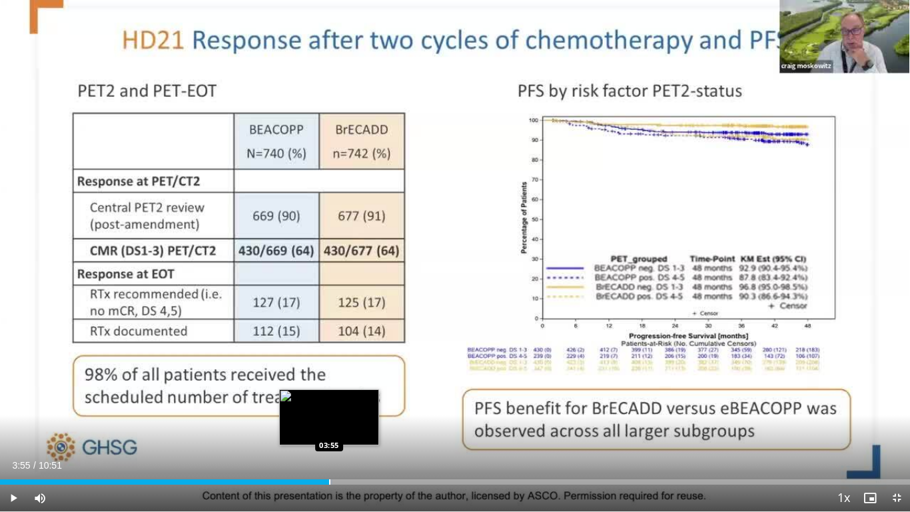
click at [329, 398] on div "Loaded : 36.51% 03:55 03:55" at bounding box center [455, 478] width 910 height 13
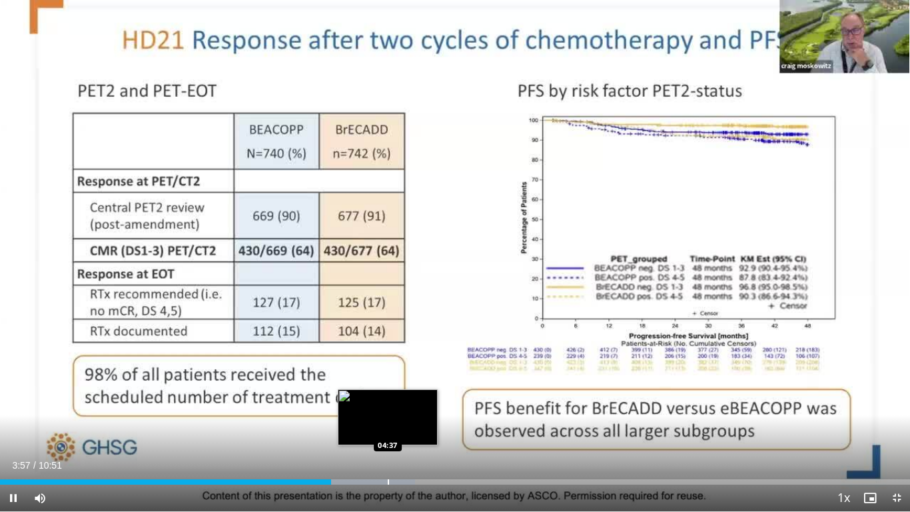
click at [388, 398] on div "Progress Bar" at bounding box center [388, 481] width 1 height 5
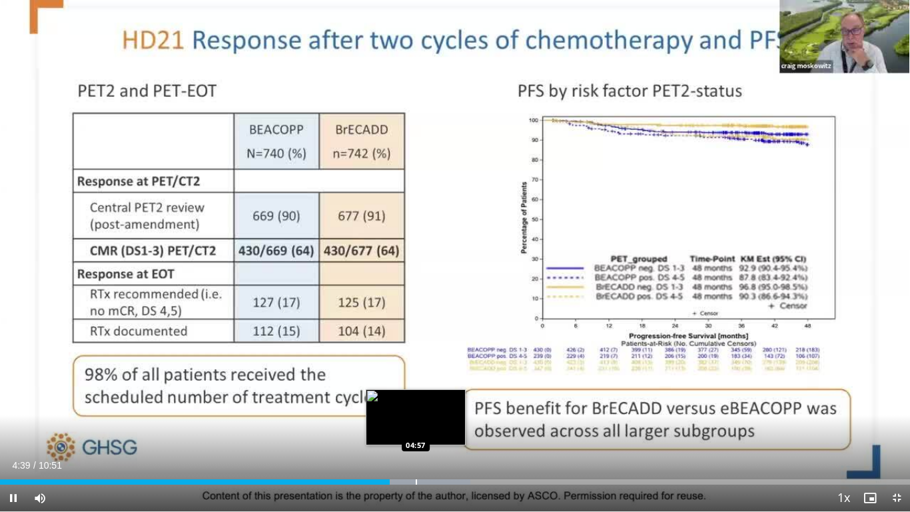
click at [417, 398] on div "Progress Bar" at bounding box center [416, 481] width 1 height 5
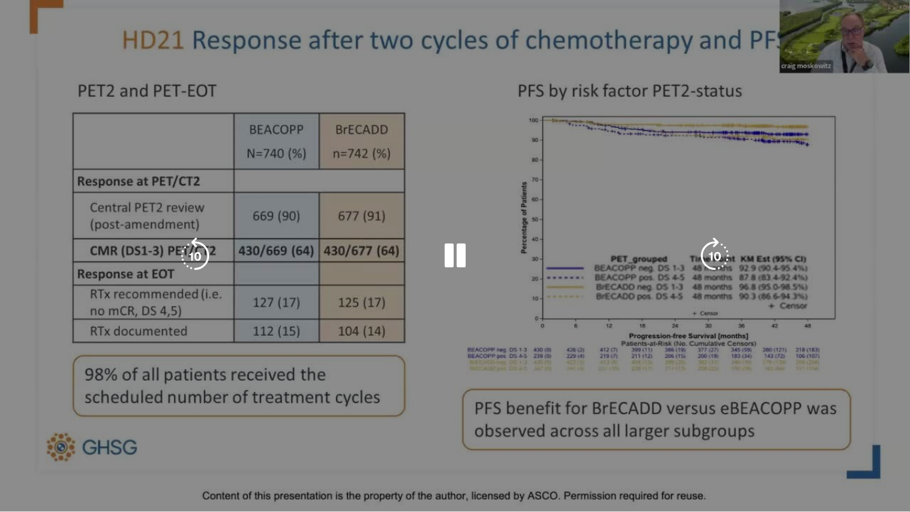
click at [466, 398] on div "10 seconds Tap to unmute" at bounding box center [455, 255] width 910 height 511
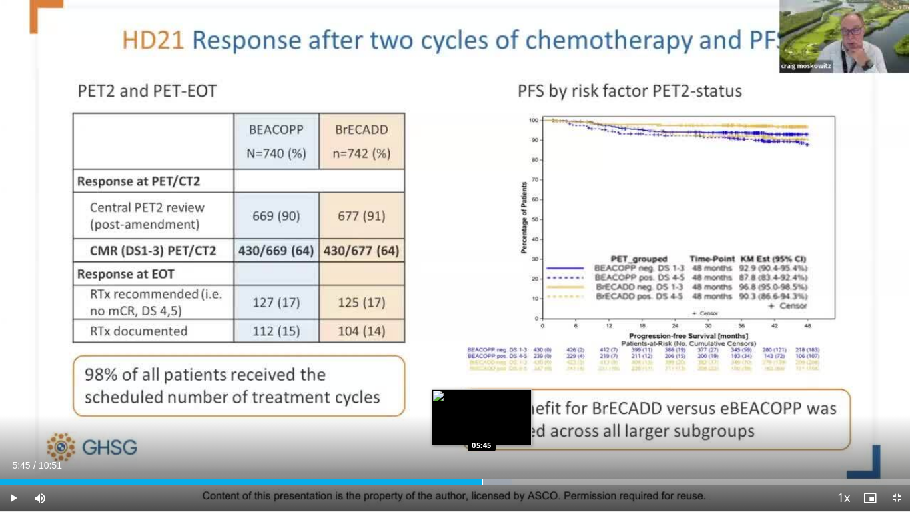
click at [482, 398] on div "Loaded : 56.29% 05:45 05:45" at bounding box center [455, 478] width 910 height 13
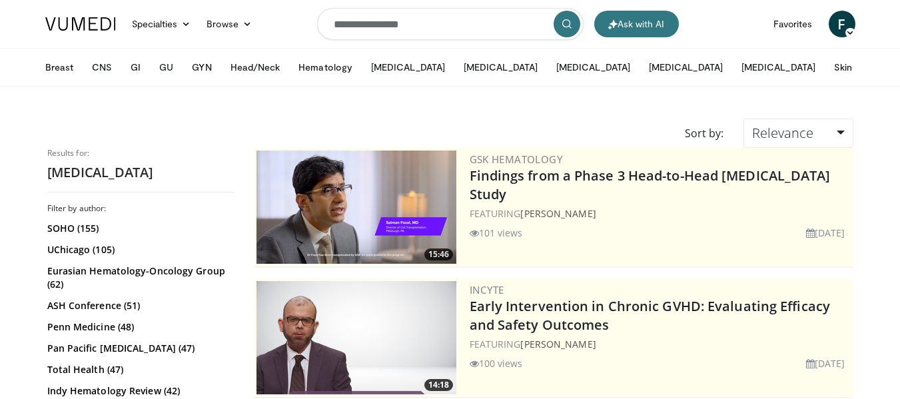
scroll to position [2905, 0]
